Goal: Feedback & Contribution: Contribute content

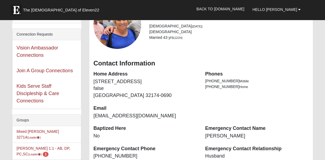
scroll to position [47, 0]
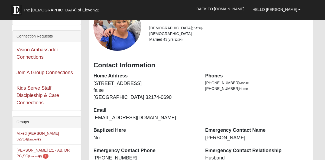
click at [38, 147] on li "[PERSON_NAME] 1:1 - AB, DP, PC,SC (Leader ) 1" at bounding box center [46, 152] width 69 height 17
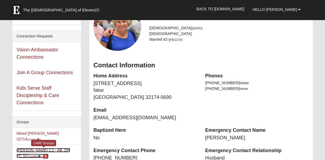
click at [43, 154] on span "1" at bounding box center [46, 156] width 6 height 5
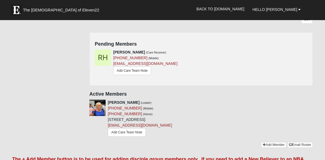
scroll to position [90, 0]
click at [139, 66] on link "Add Care Team Note" at bounding box center [132, 70] width 38 height 8
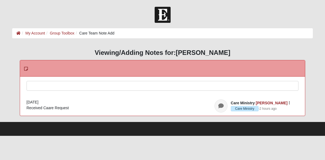
click at [64, 84] on div at bounding box center [163, 93] width 272 height 24
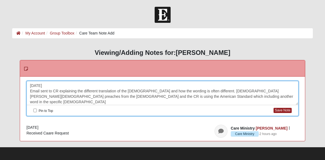
click at [53, 26] on form "Hello Anne My Account Log Out Care Team Note Add My Account Group Toolbox Care …" at bounding box center [162, 84] width 325 height 154
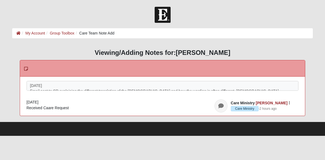
click at [164, 76] on div "Please correct the following: 8/10/2025 Email sent to CR explaining the differe…" at bounding box center [163, 95] width 286 height 39
click at [168, 87] on div "8/10/2025 Email sent to CR explaining the different translation of the Bible an…" at bounding box center [163, 93] width 272 height 24
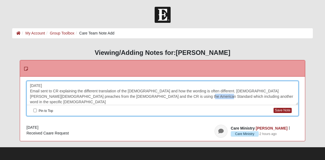
click at [160, 96] on div "8/10/2025 Email sent to CR explaining the different translation of the Bible an…" at bounding box center [163, 93] width 272 height 24
click at [179, 97] on div "8/10/2025 Email sent to CR explaining the different translation of the Bible an…" at bounding box center [163, 93] width 272 height 24
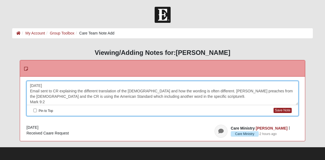
click at [67, 100] on div "8/10/2025 Email sent to CR explaining the different translation of the Bible an…" at bounding box center [163, 93] width 272 height 24
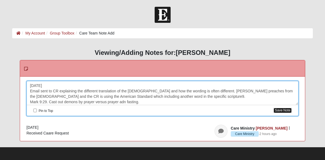
click at [288, 110] on button "Save Note" at bounding box center [283, 110] width 18 height 5
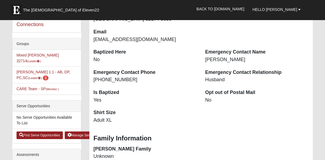
scroll to position [126, 0]
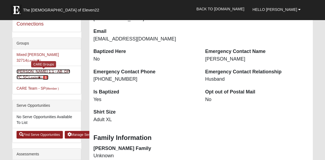
click at [43, 75] on span "1" at bounding box center [46, 77] width 6 height 5
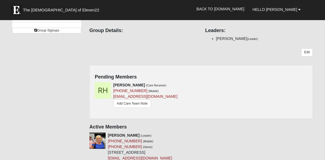
scroll to position [57, 0]
click at [141, 99] on link "Add Care Team Note" at bounding box center [132, 103] width 38 height 8
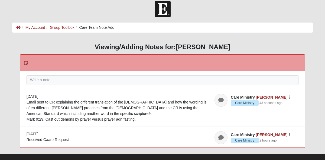
scroll to position [7, 0]
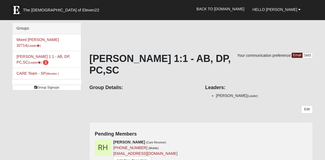
scroll to position [57, 0]
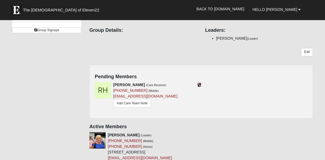
click at [199, 83] on icon at bounding box center [200, 85] width 4 height 4
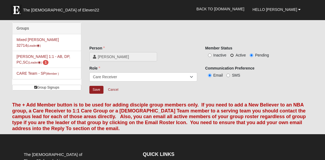
click at [232, 54] on input "Active" at bounding box center [233, 55] width 4 height 4
radio input "true"
